Goal: Ask a question

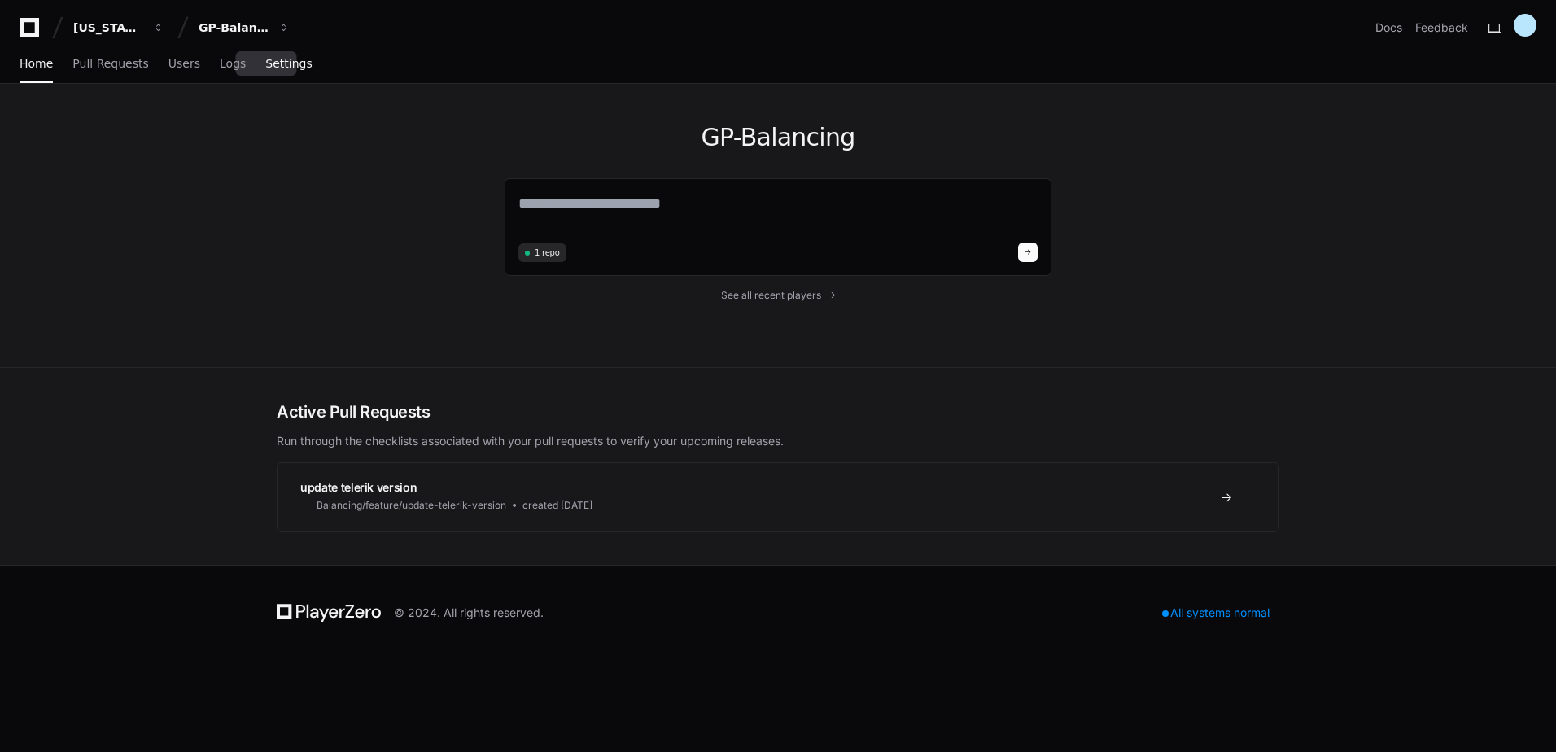
click at [265, 68] on span "Settings" at bounding box center [288, 64] width 46 height 10
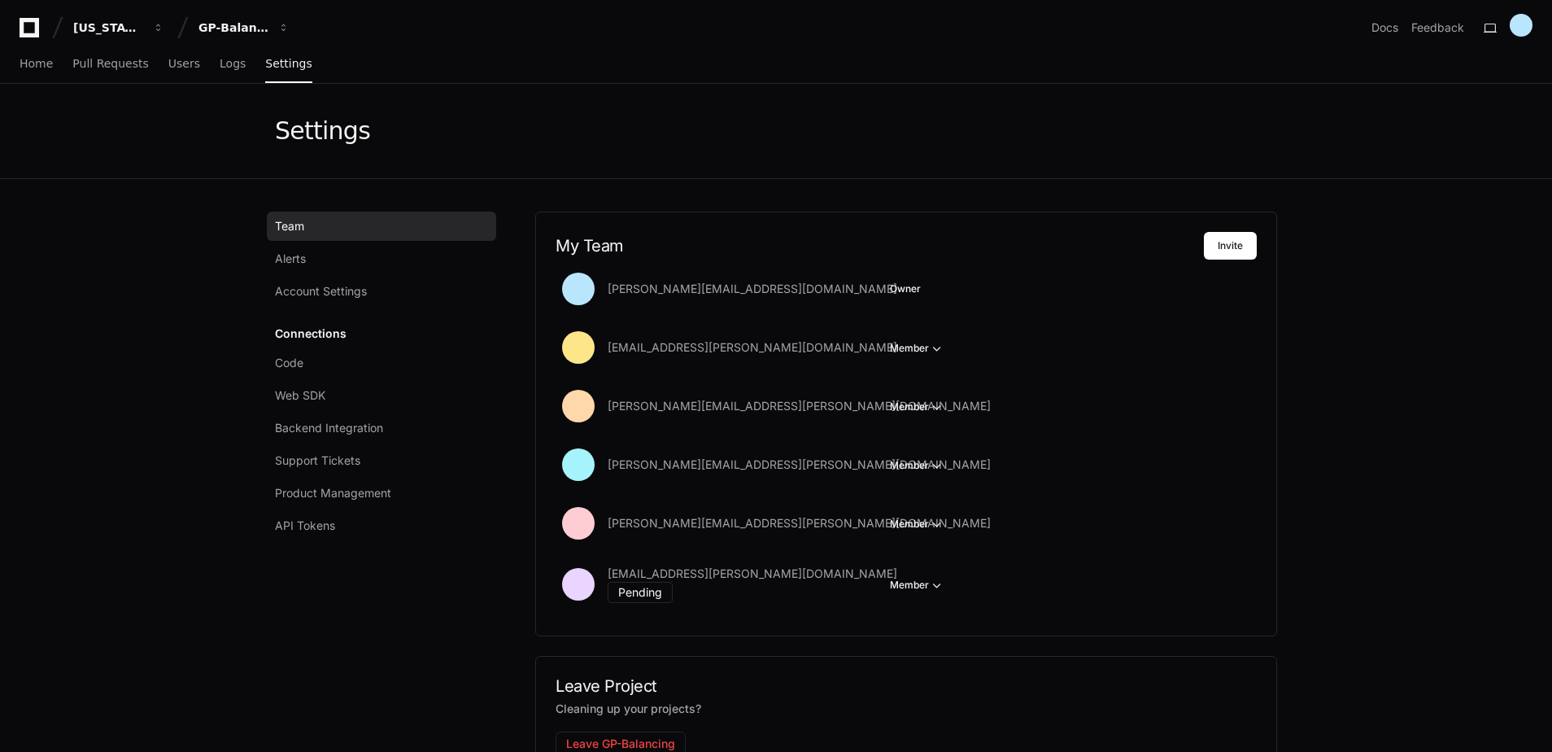
drag, startPoint x: 325, startPoint y: 491, endPoint x: 273, endPoint y: 443, distance: 70.9
click at [325, 490] on span "Product Management" at bounding box center [333, 493] width 116 height 16
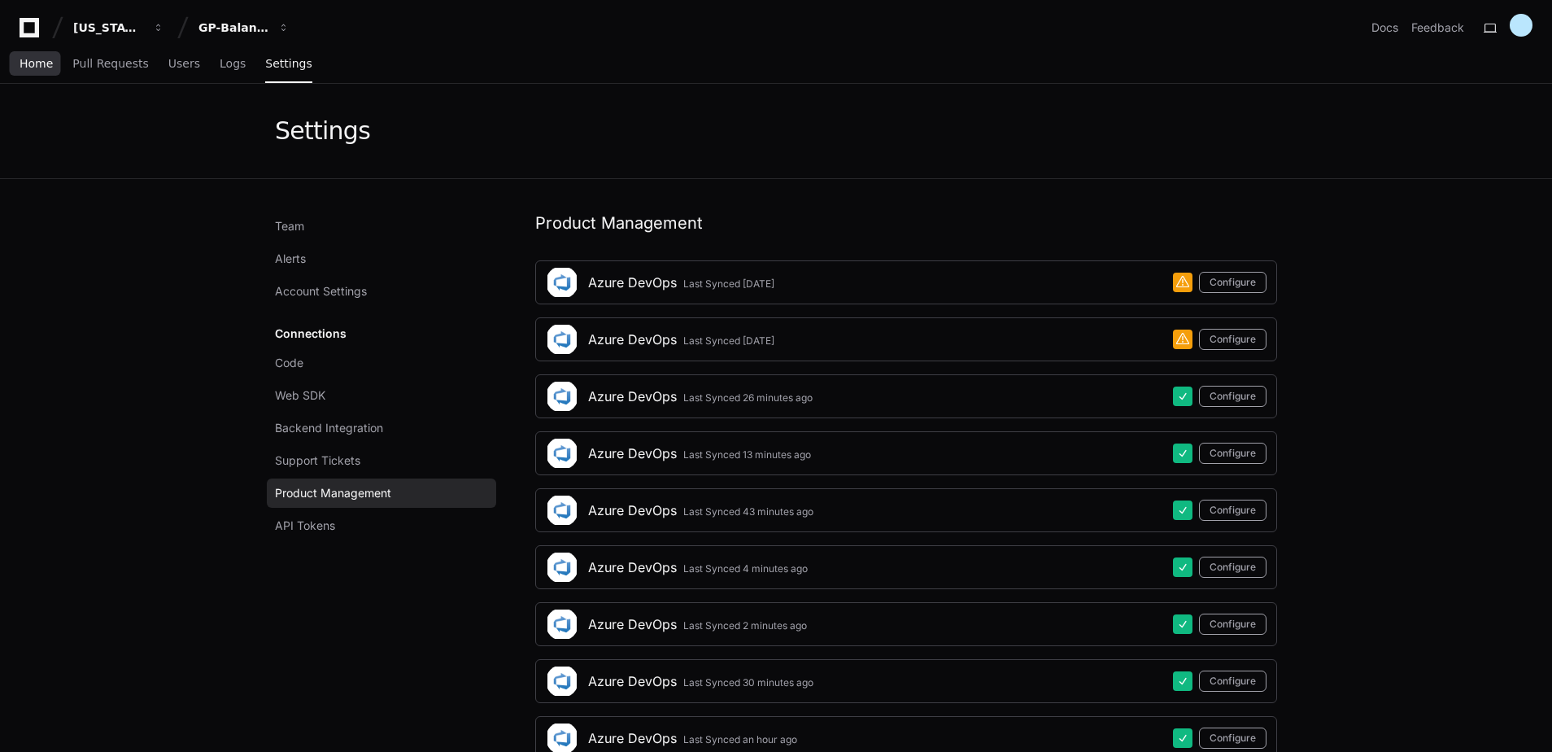
click at [33, 62] on span "Home" at bounding box center [36, 64] width 33 height 10
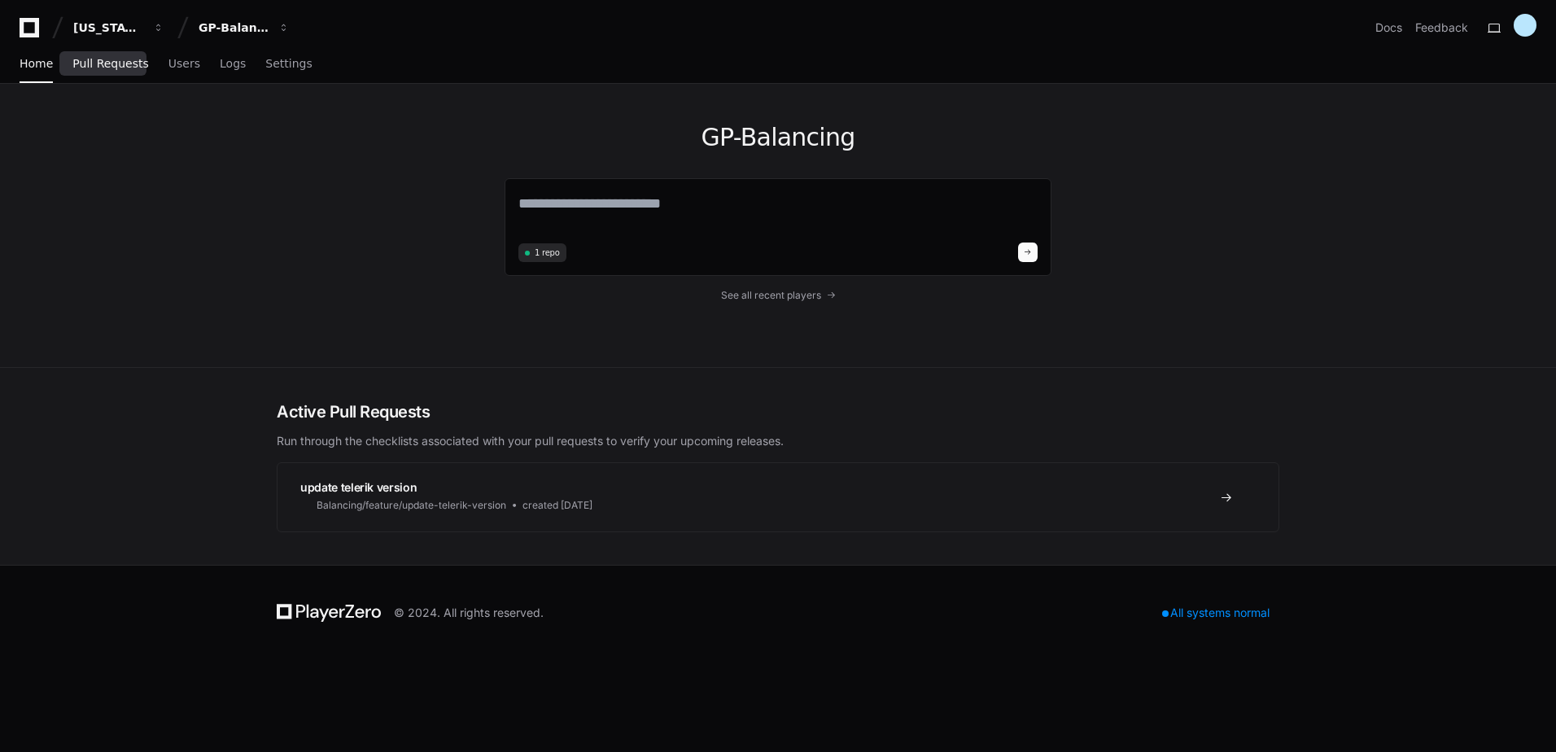
click at [120, 61] on span "Pull Requests" at bounding box center [110, 64] width 76 height 10
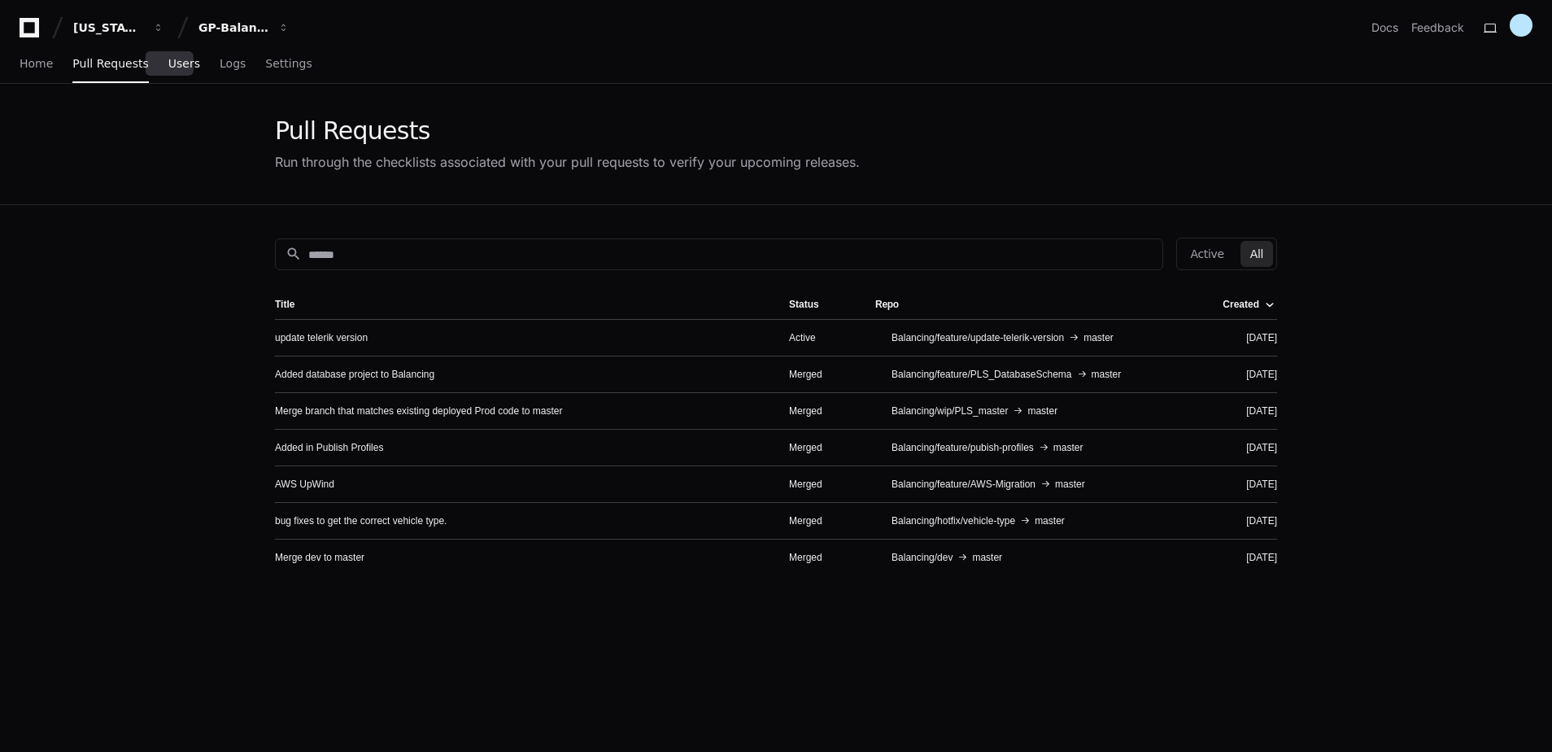
click at [177, 63] on span "Users" at bounding box center [184, 64] width 32 height 10
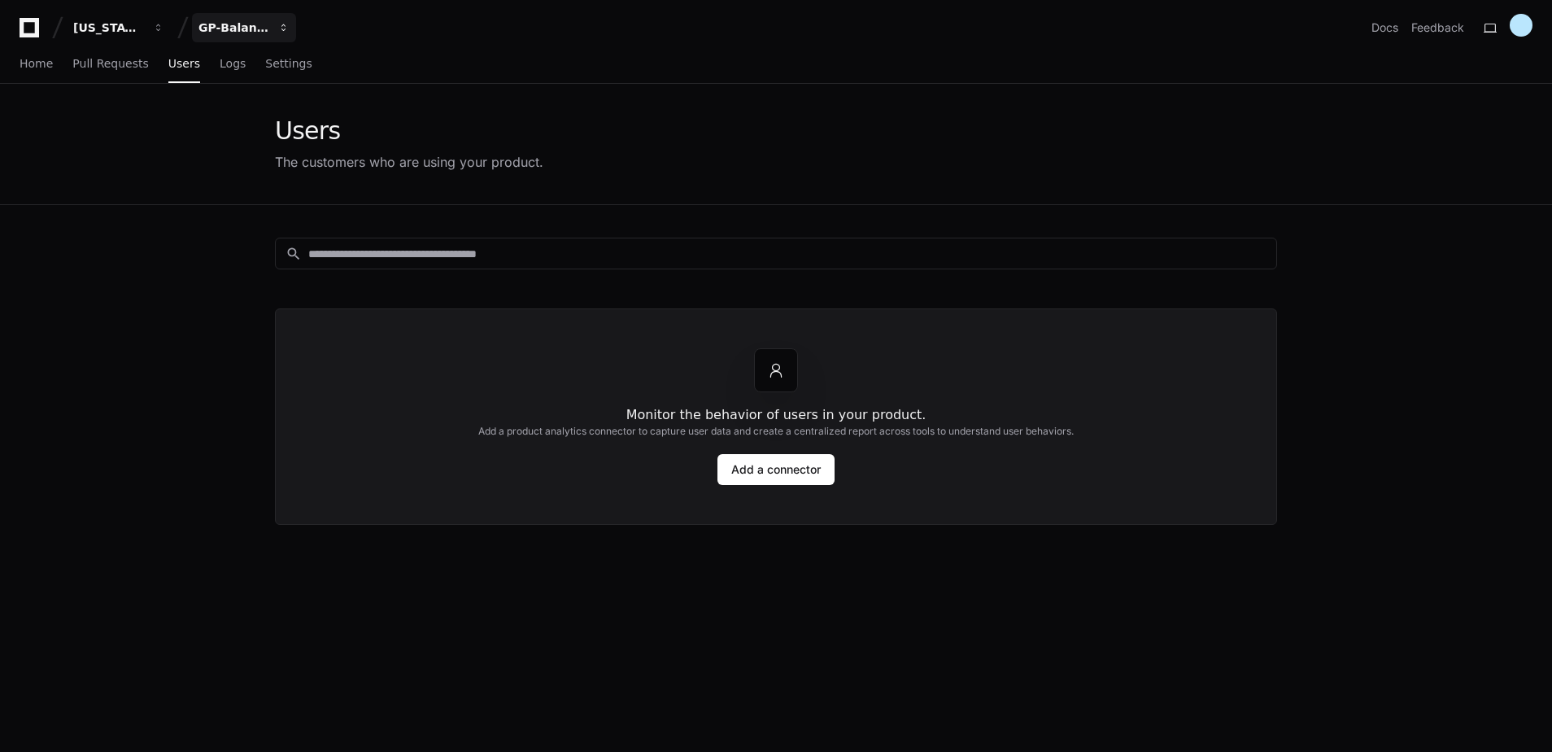
click at [143, 27] on div "GP-Balancing" at bounding box center [108, 28] width 70 height 16
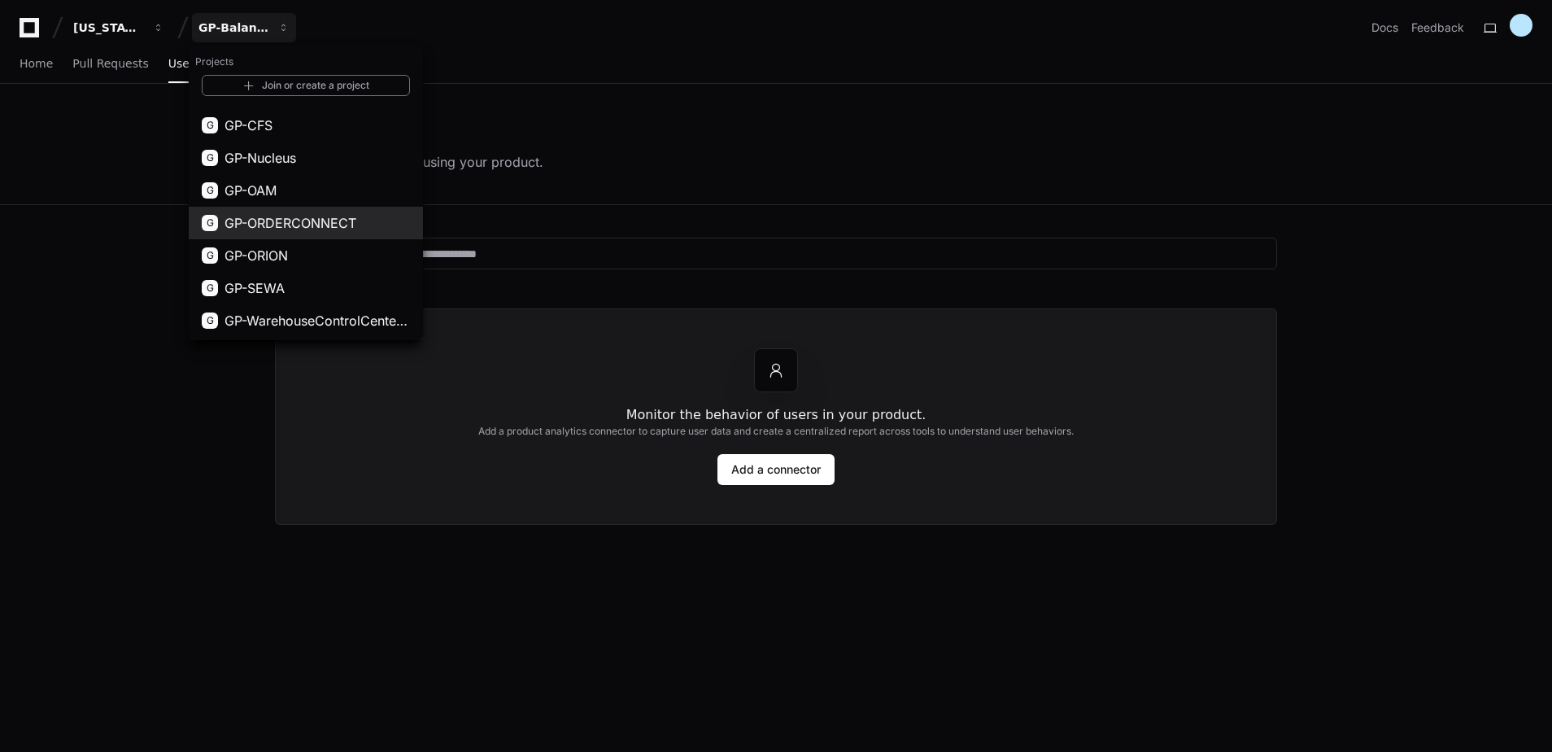
scroll to position [81, 0]
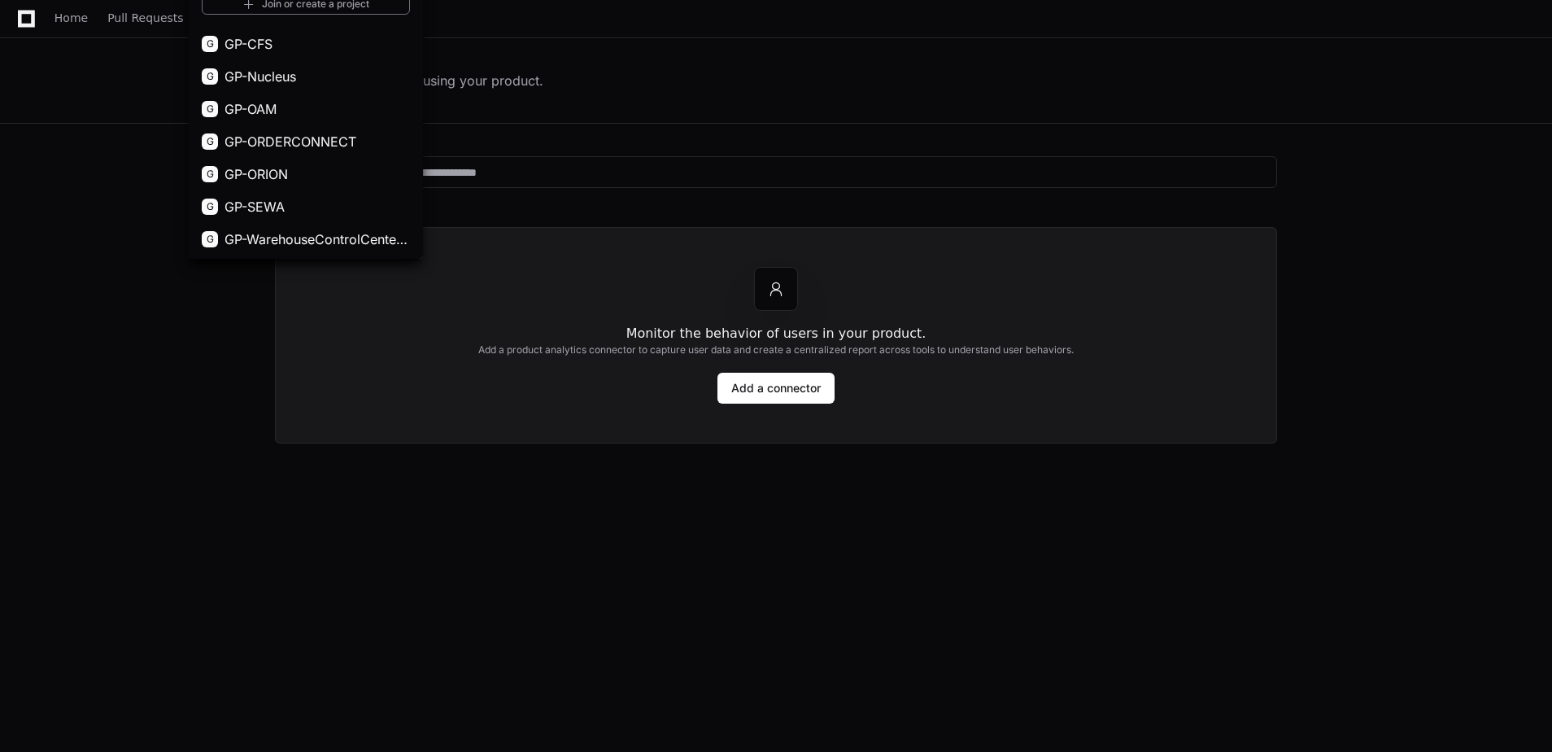
click at [207, 345] on app-customers-list "Users The customers who are using your product. search Monitor the behavior of …" at bounding box center [776, 438] width 1552 height 873
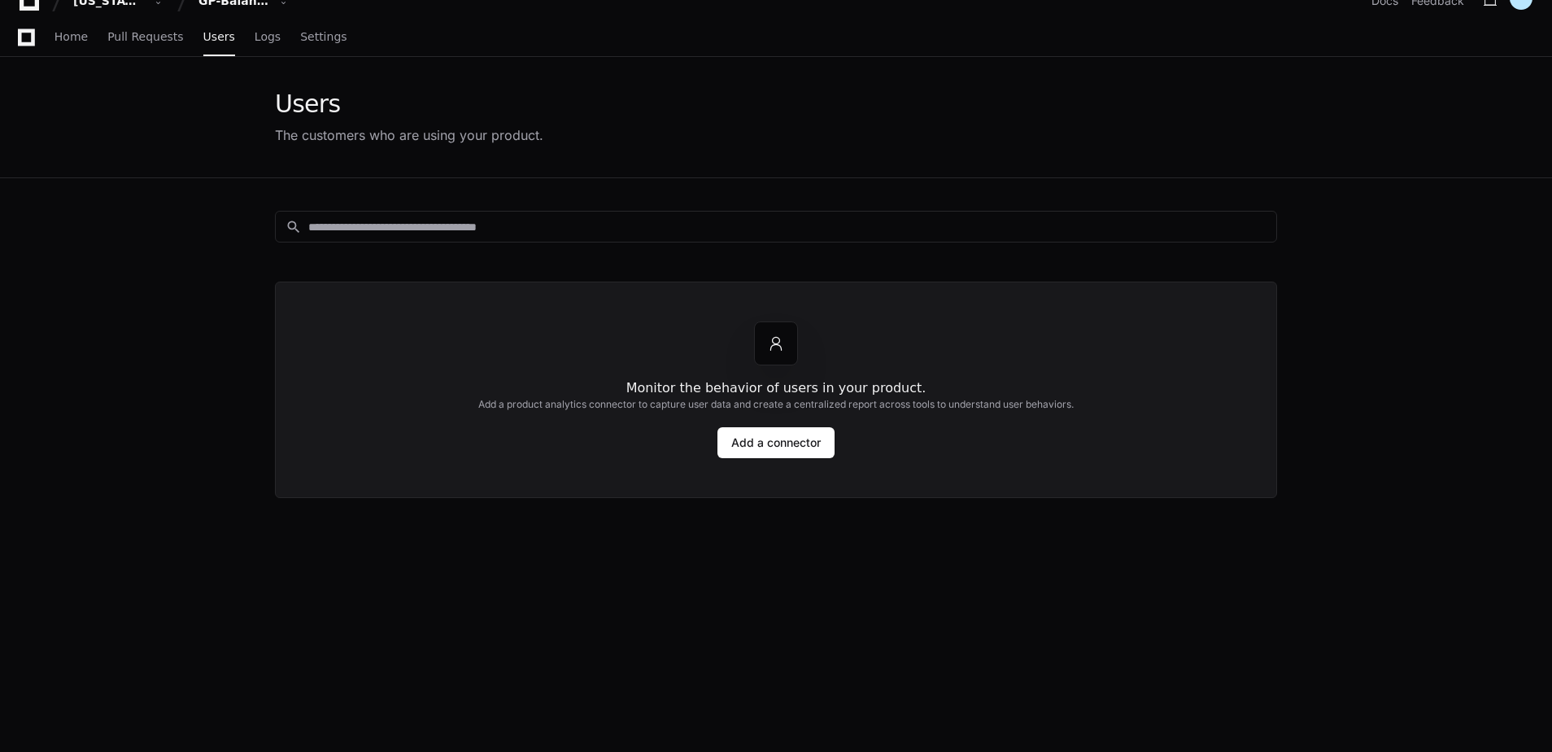
scroll to position [0, 0]
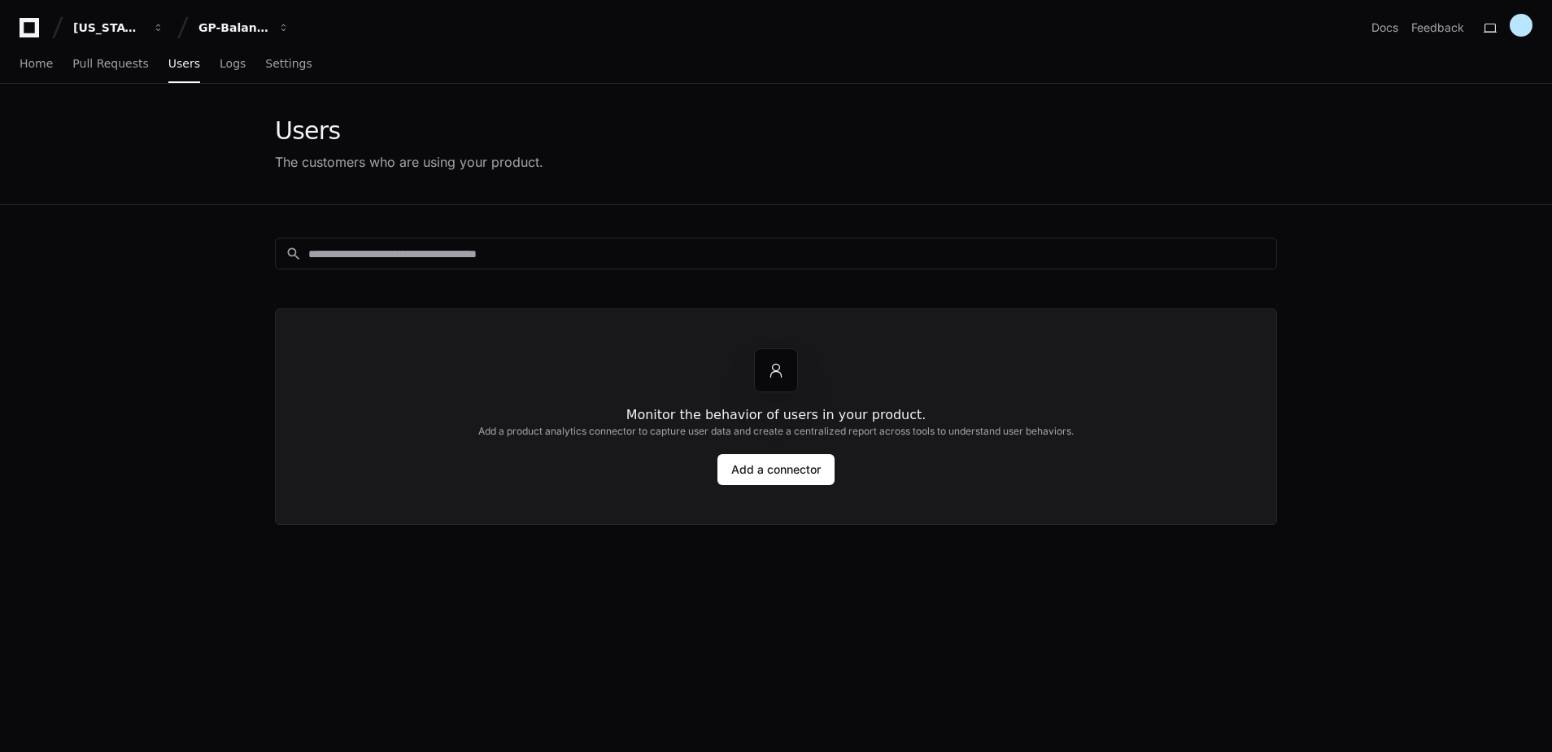
click at [167, 237] on app-customers-list "Users The customers who are using your product. search Monitor the behavior of …" at bounding box center [776, 520] width 1552 height 873
click at [143, 20] on div "GP-Balancing" at bounding box center [108, 28] width 70 height 16
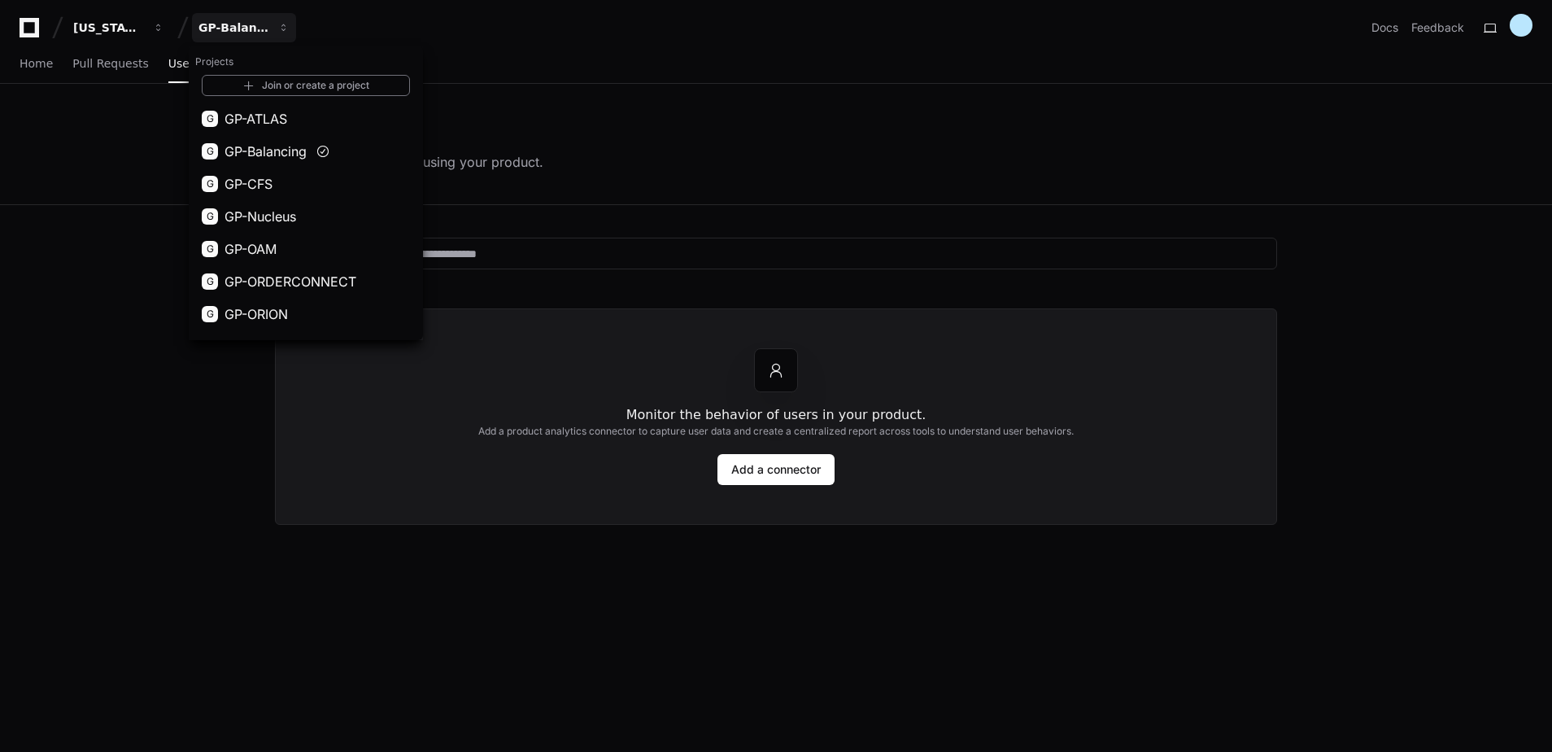
click at [286, 280] on span "GP-ORDERCONNECT" at bounding box center [291, 282] width 132 height 20
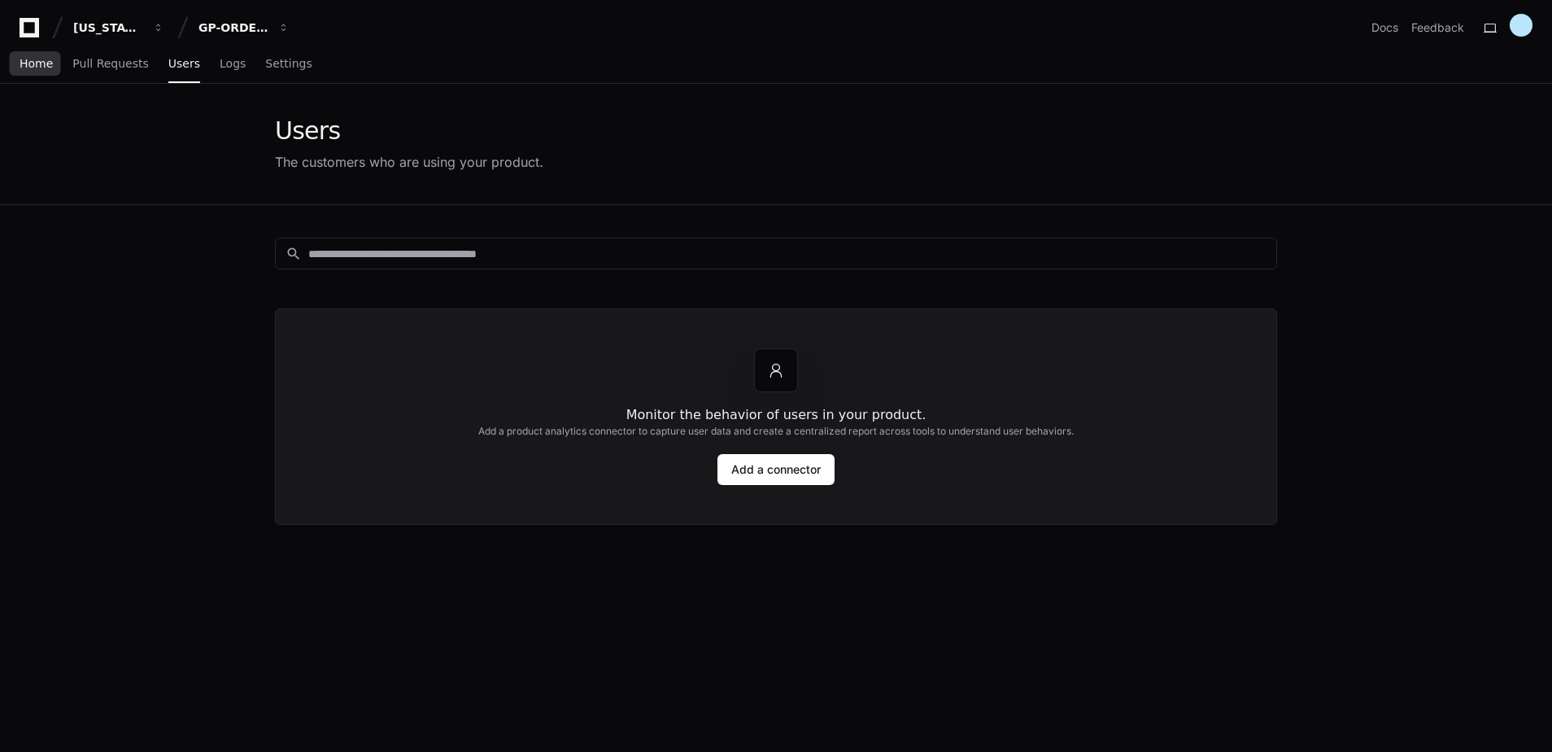
click at [31, 64] on span "Home" at bounding box center [36, 64] width 33 height 10
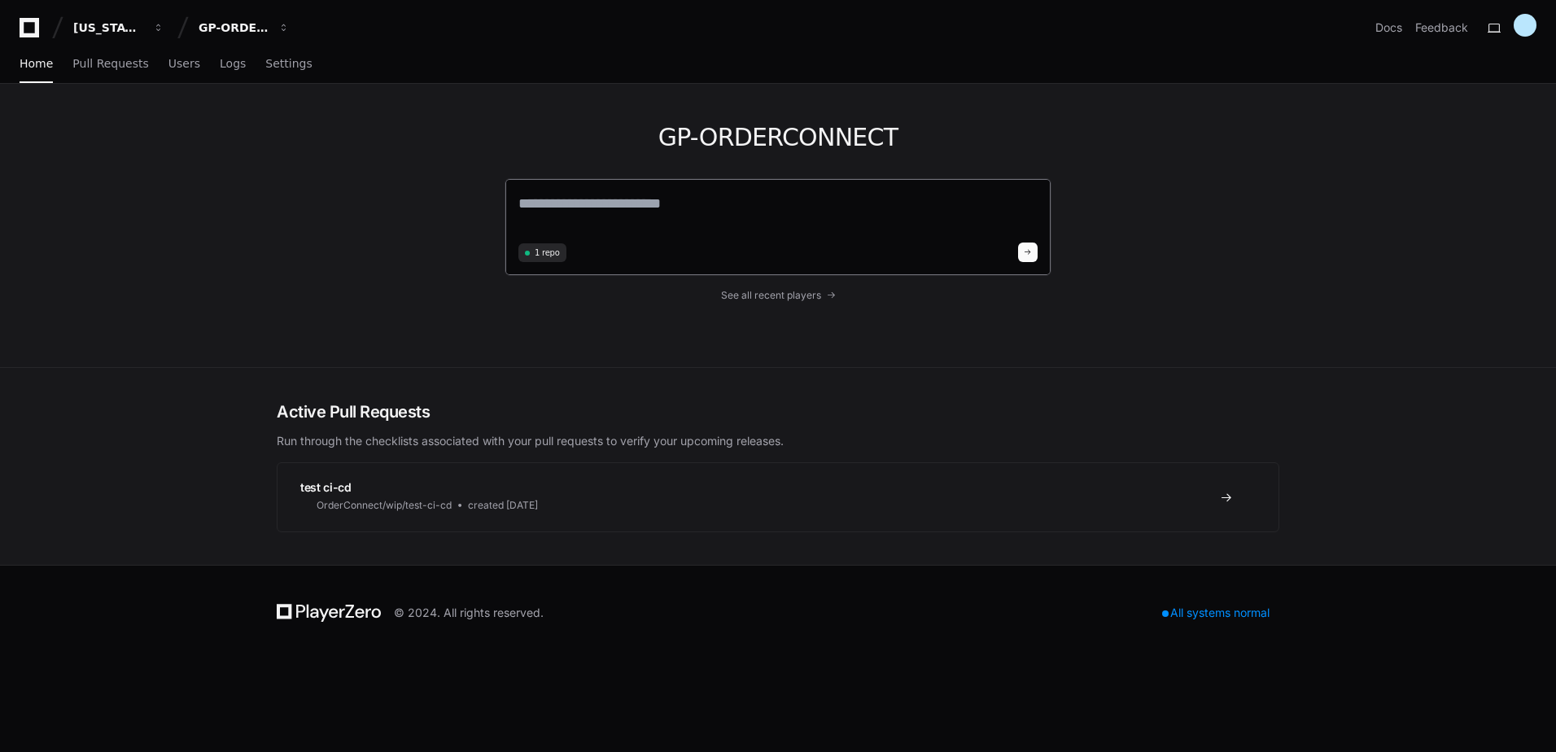
click at [587, 209] on textarea at bounding box center [777, 215] width 519 height 46
click at [188, 221] on div "GP-ORDERCONNECT 1 repo See all recent players" at bounding box center [778, 226] width 1556 height 284
click at [143, 29] on div "GP-ORDERCONNECT" at bounding box center [108, 28] width 70 height 16
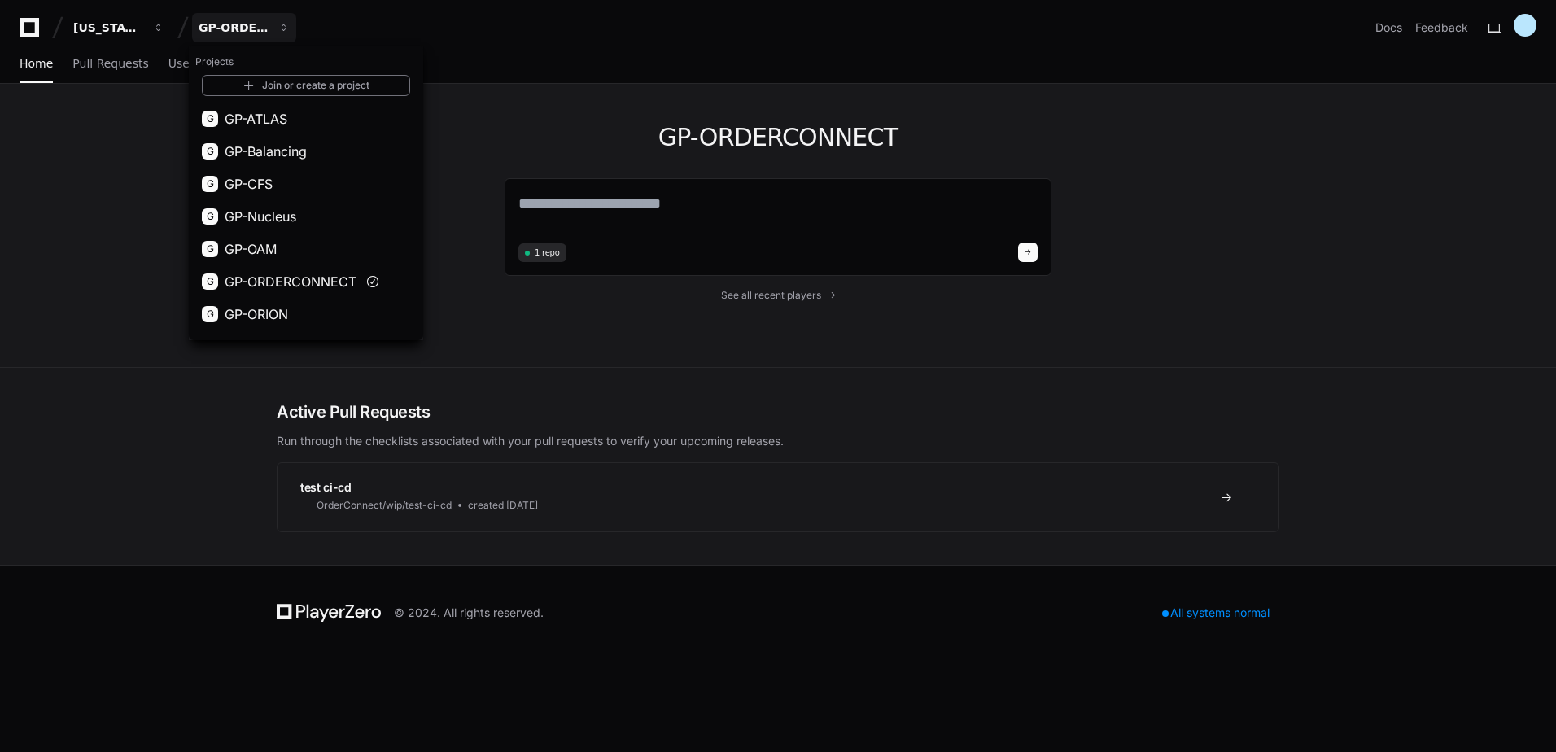
drag, startPoint x: 260, startPoint y: 148, endPoint x: 513, endPoint y: 172, distance: 254.2
click at [260, 148] on span "GP-Balancing" at bounding box center [266, 152] width 82 height 20
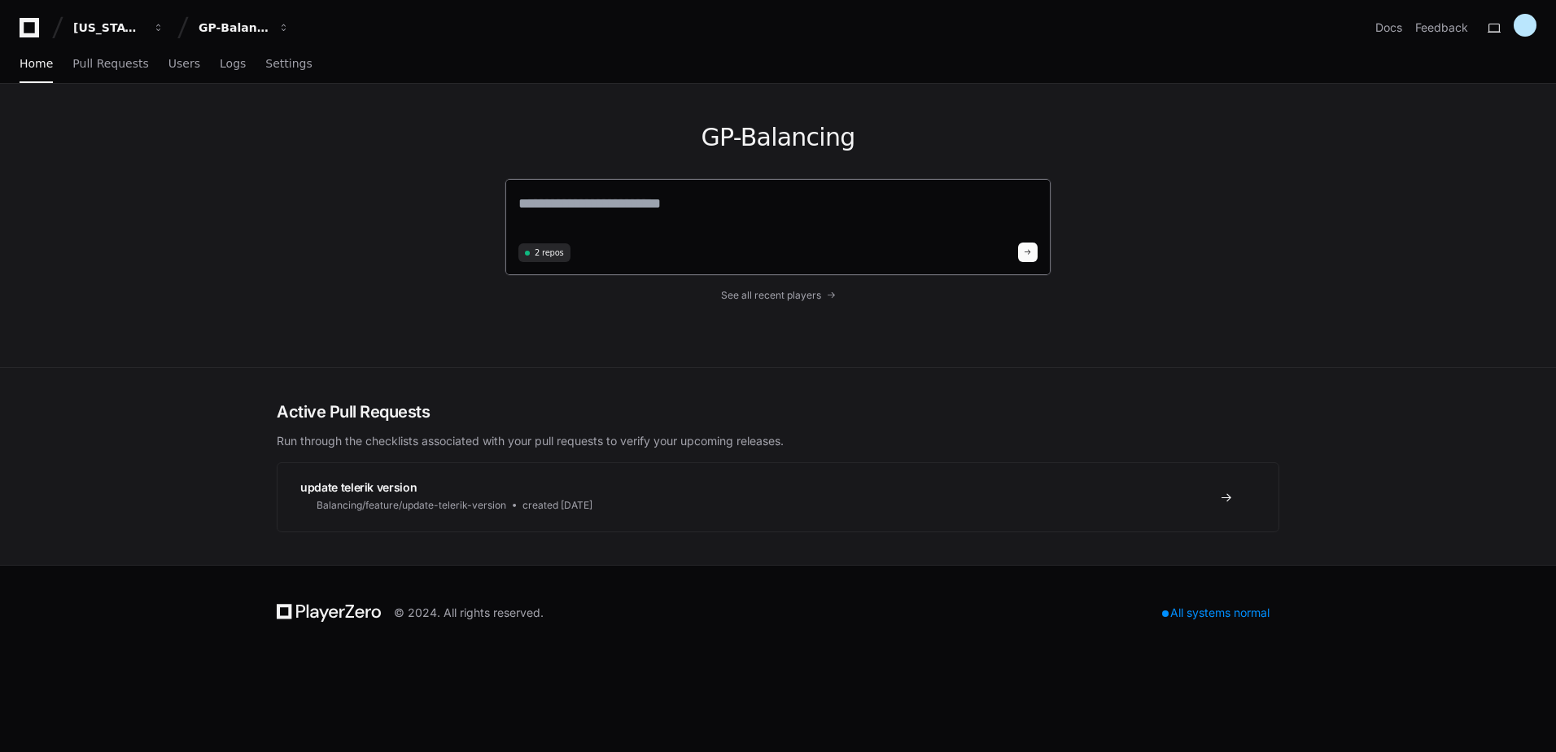
click at [615, 206] on textarea at bounding box center [777, 215] width 519 height 46
type textarea "**********"
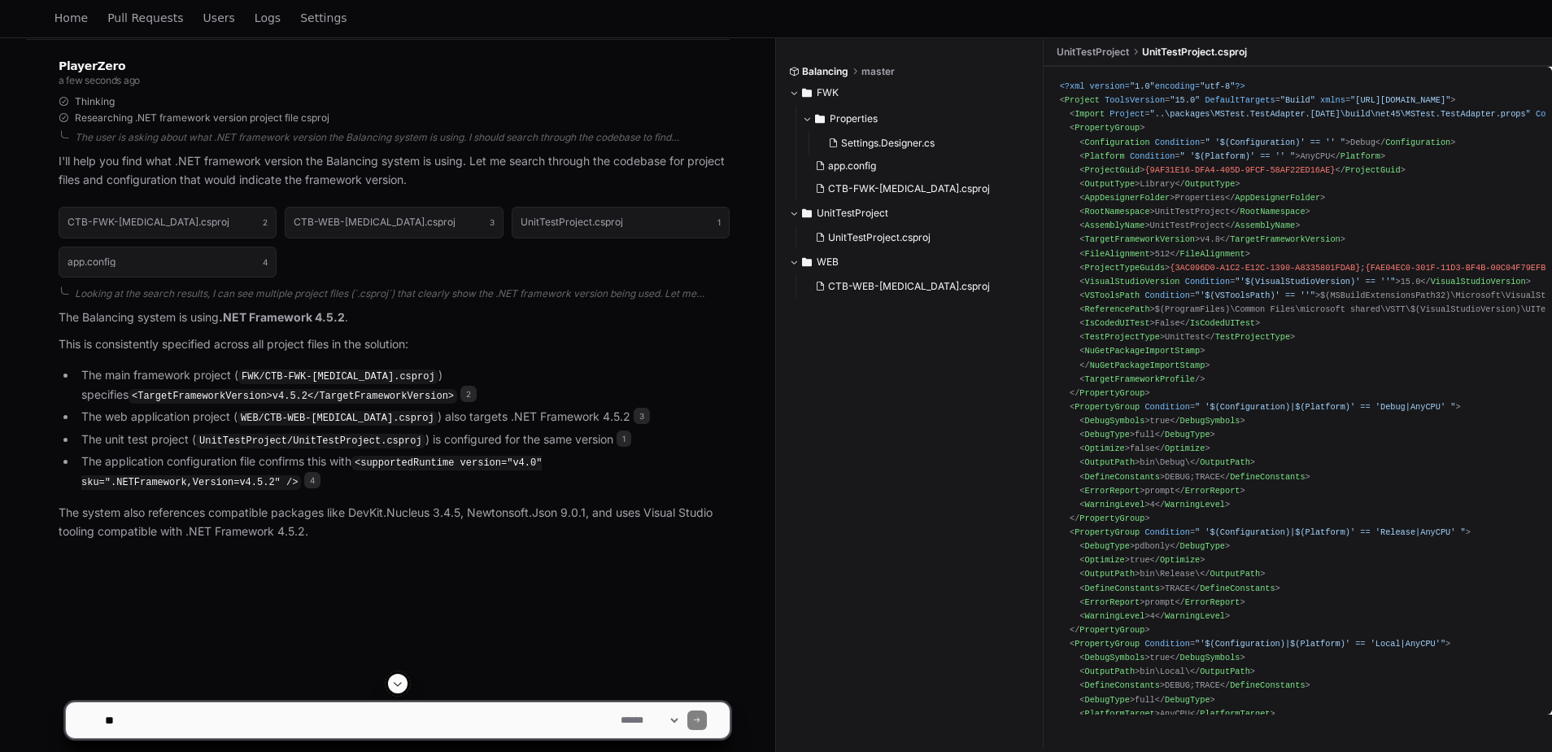
scroll to position [264, 0]
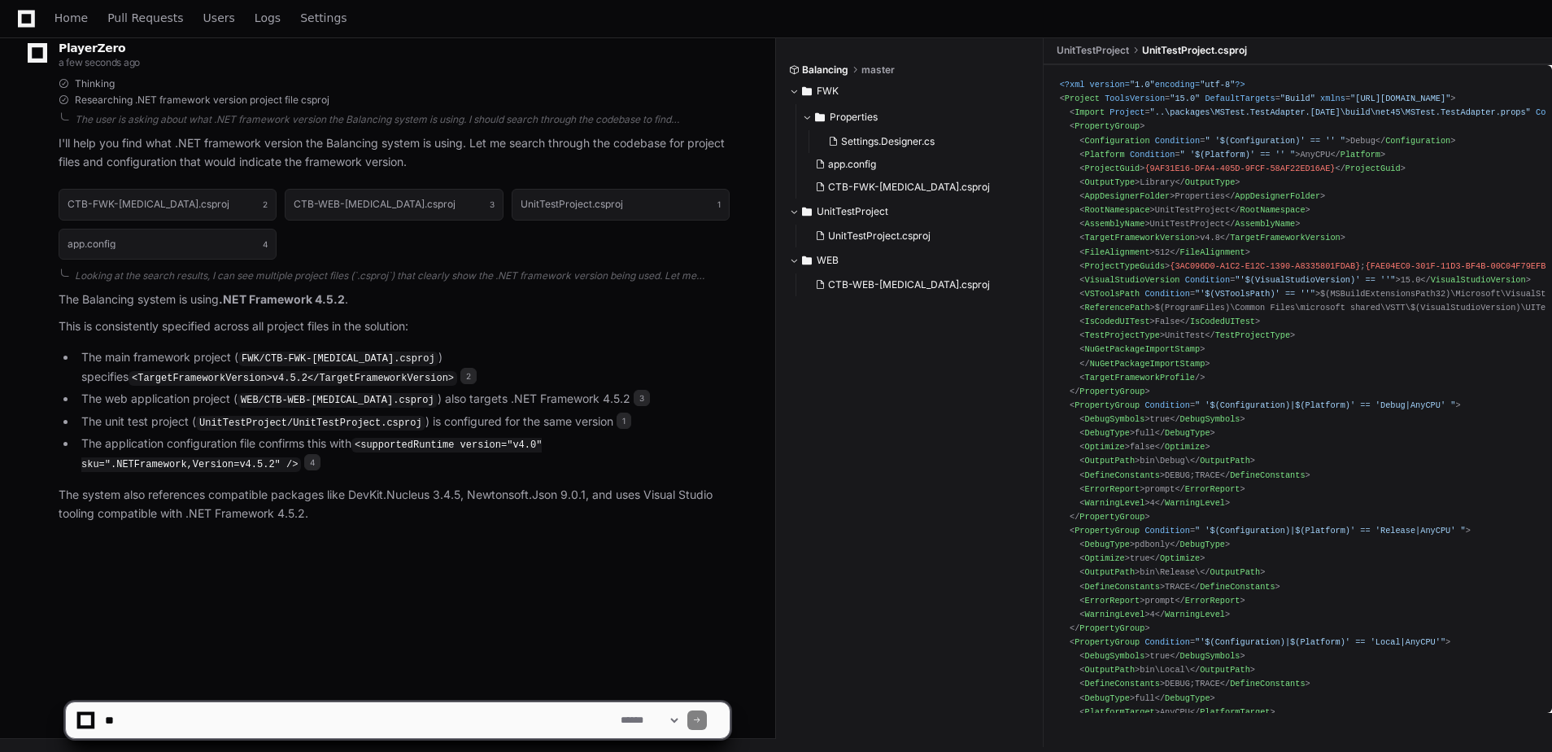
click at [217, 712] on textarea at bounding box center [360, 720] width 516 height 36
type textarea "**********"
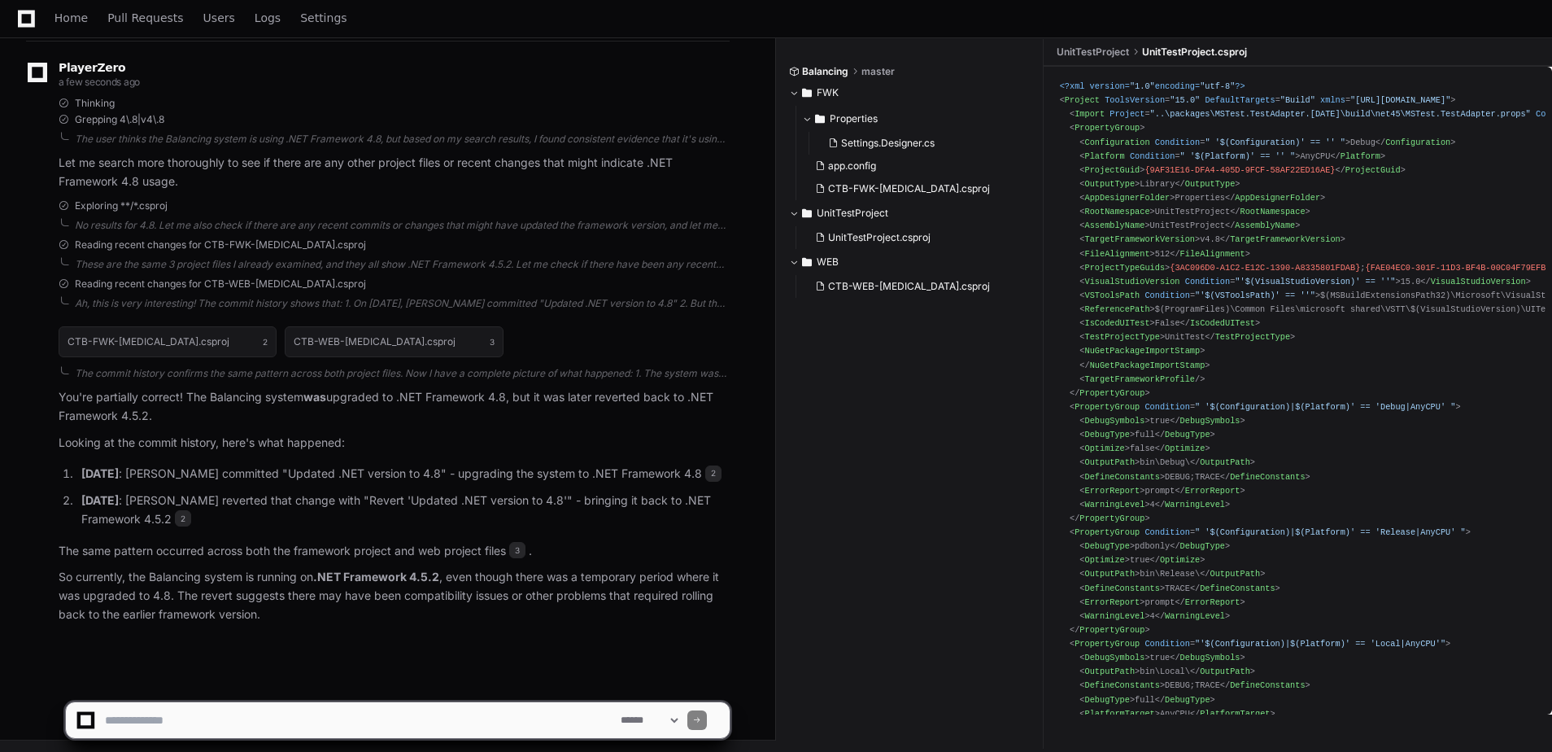
scroll to position [894, 0]
click at [177, 715] on textarea at bounding box center [360, 720] width 516 height 36
type textarea "**********"
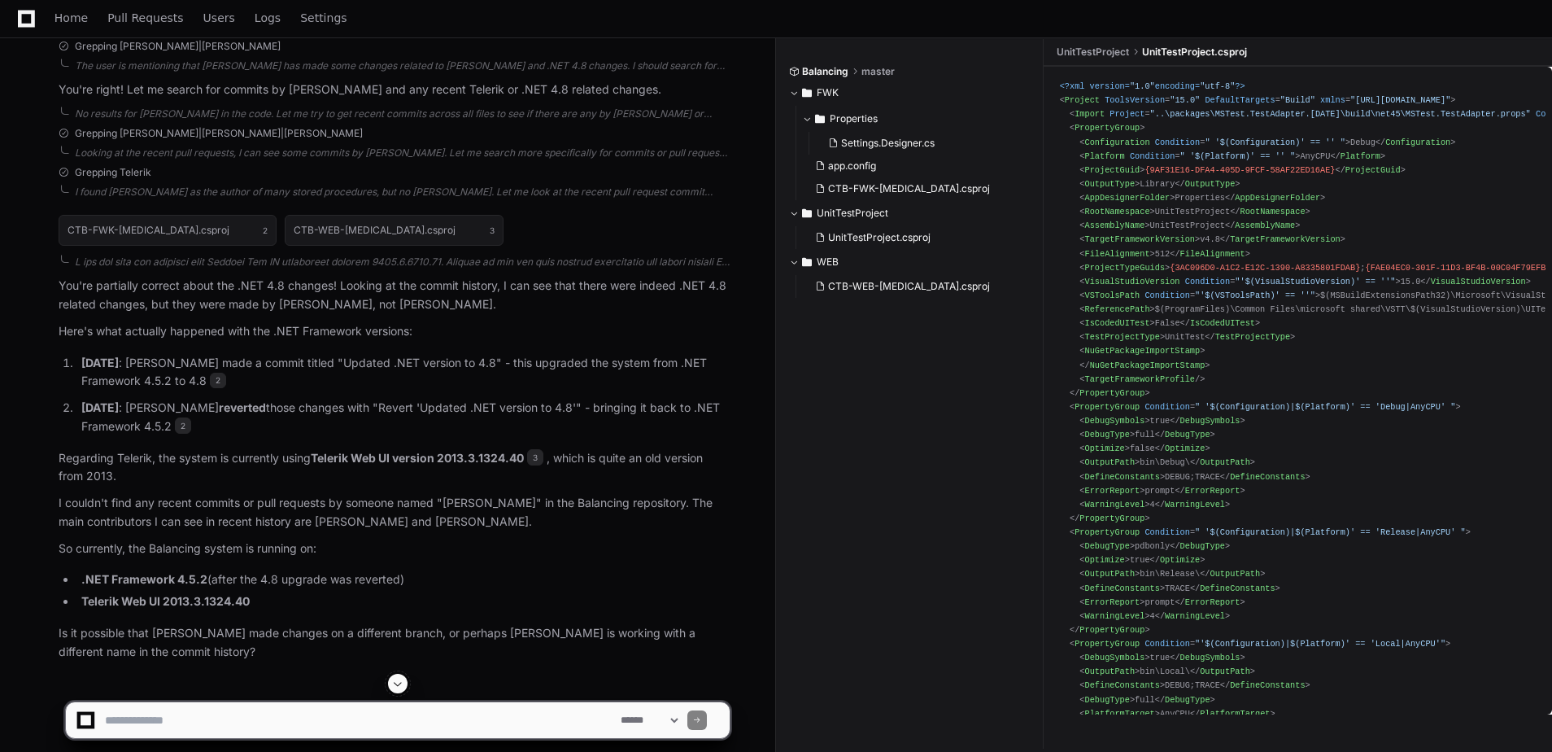
scroll to position [1719, 0]
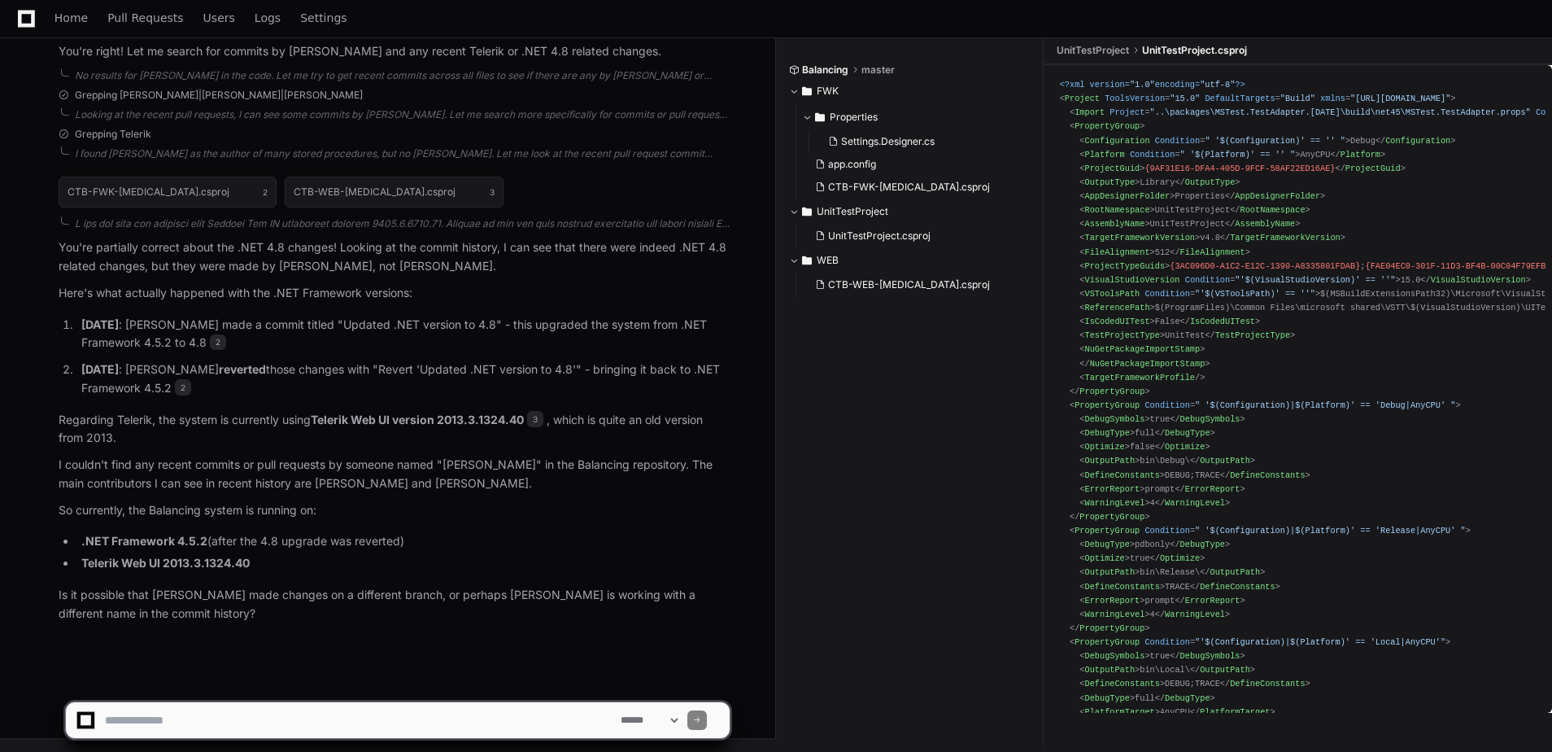
click at [274, 720] on textarea at bounding box center [360, 720] width 516 height 36
type textarea "**********"
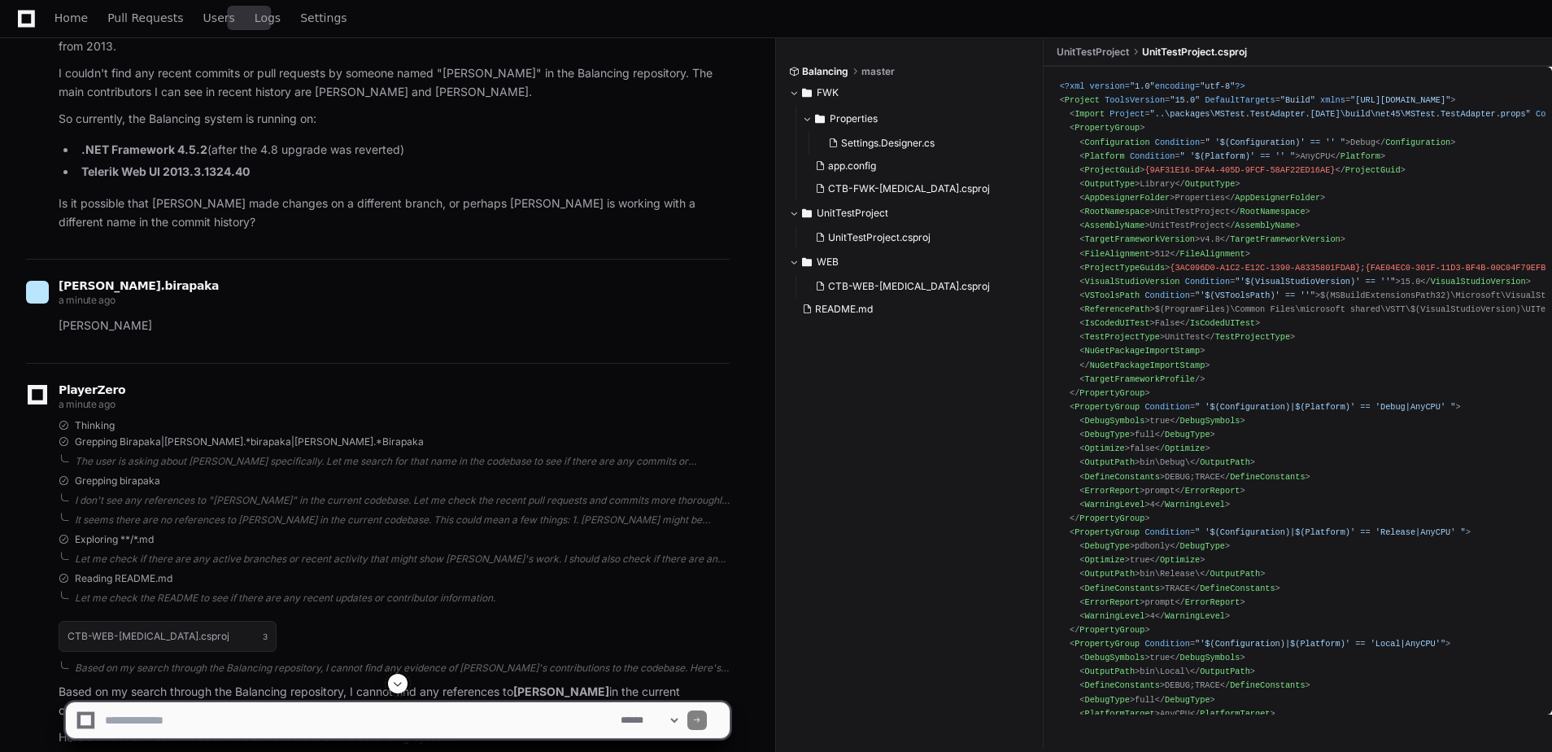
scroll to position [1905, 0]
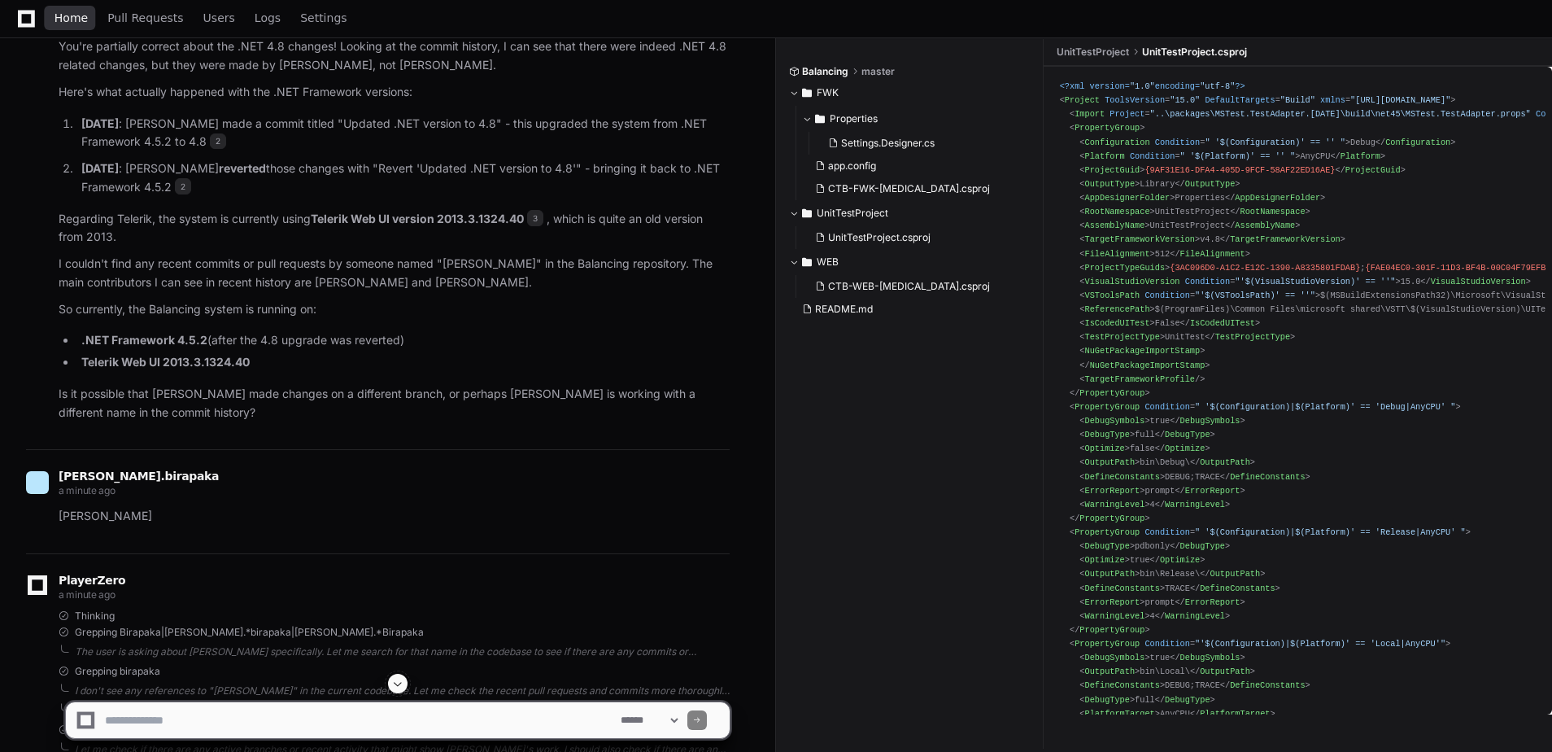
click at [75, 14] on span "Home" at bounding box center [71, 18] width 33 height 10
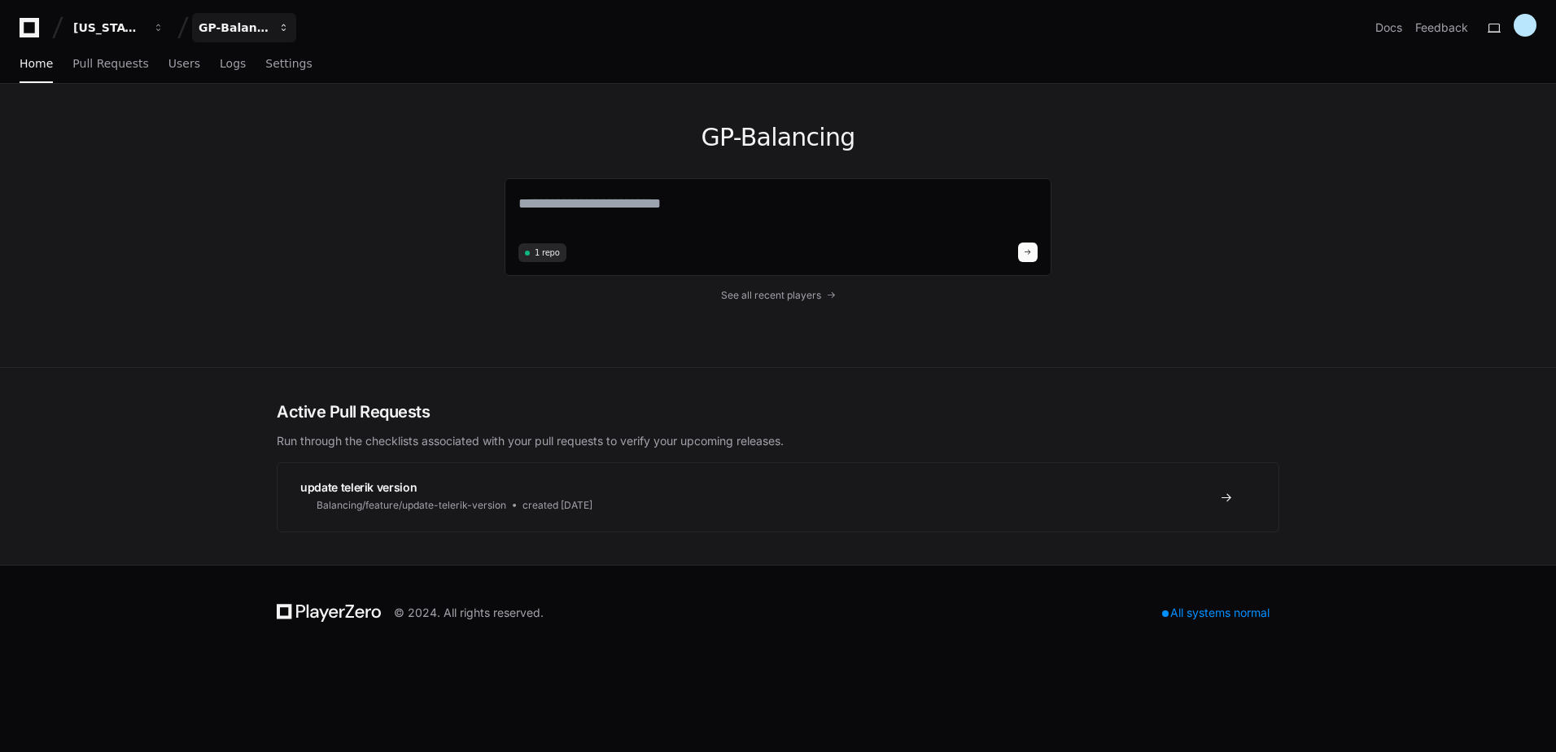
click at [143, 24] on div "GP-Balancing" at bounding box center [108, 28] width 70 height 16
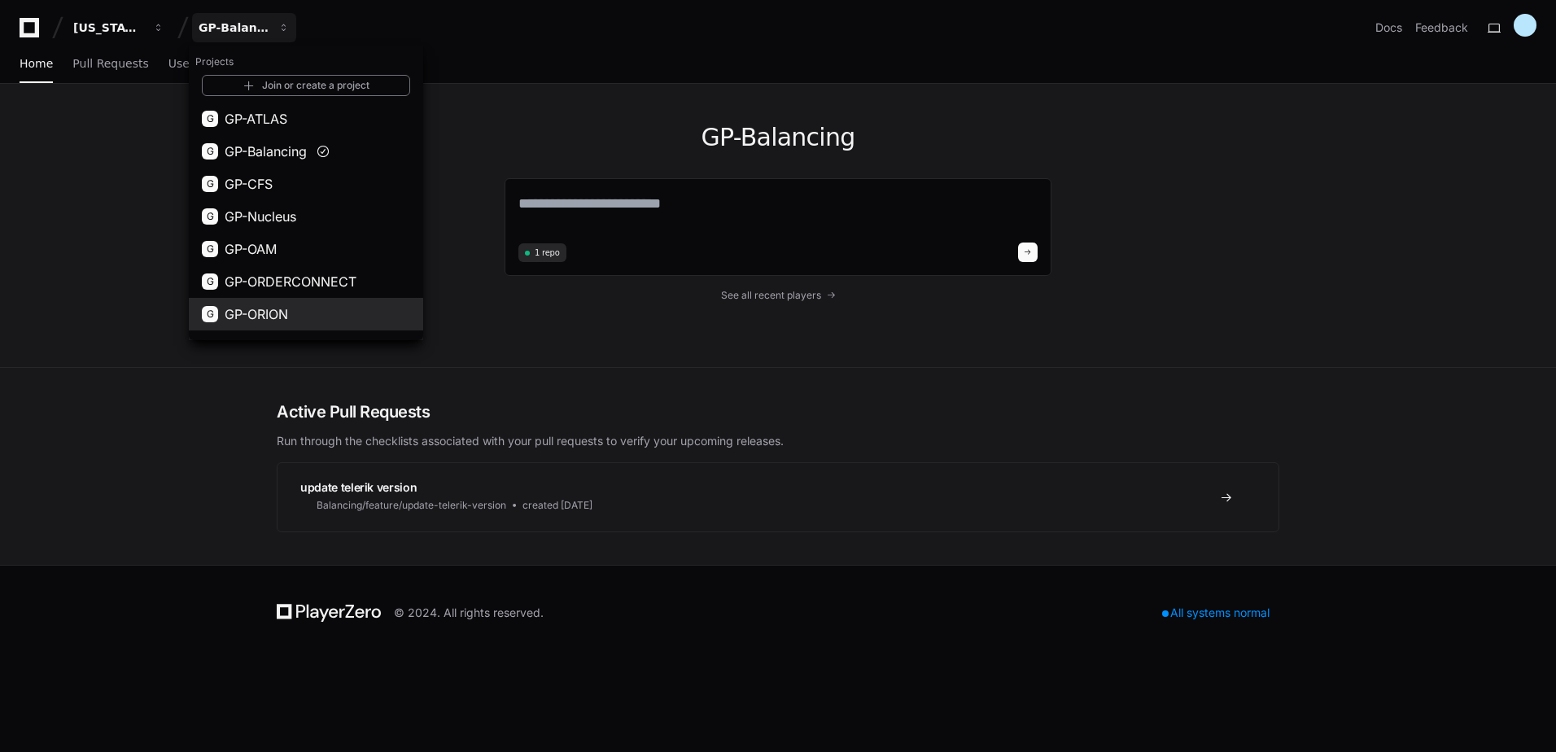
click at [282, 310] on span "GP-ORION" at bounding box center [256, 314] width 63 height 20
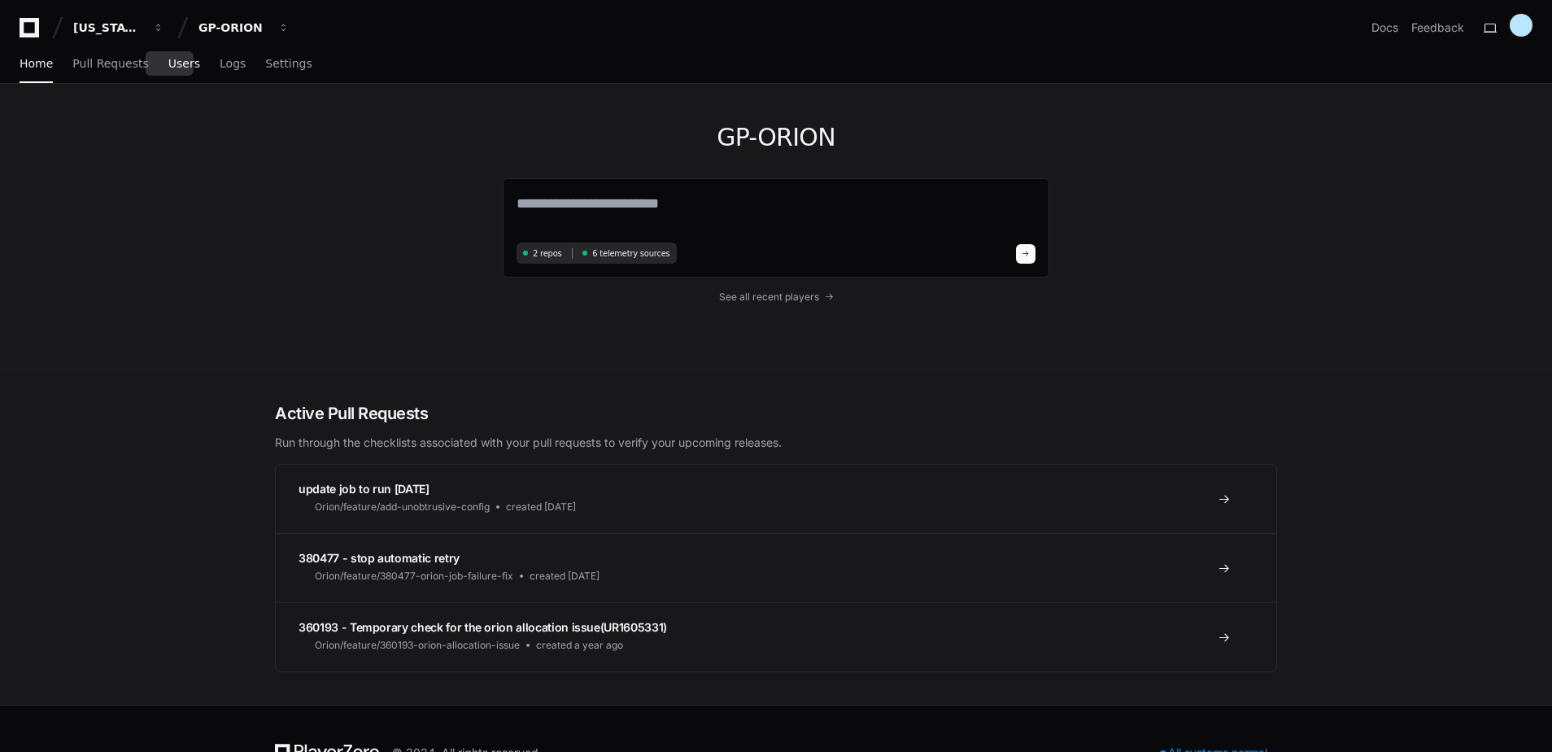
click at [168, 60] on span "Users" at bounding box center [184, 64] width 32 height 10
